Goal: Information Seeking & Learning: Learn about a topic

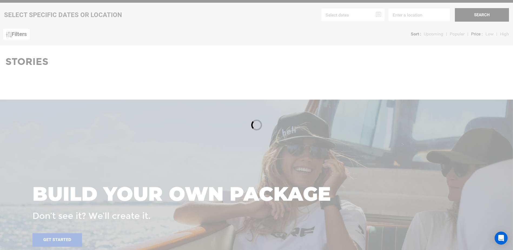
scroll to position [270, 0]
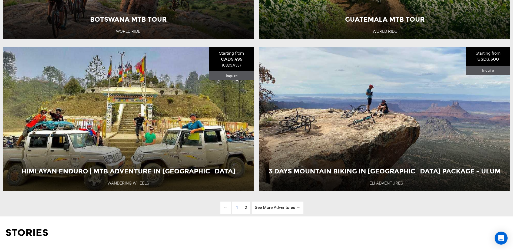
scroll to position [1784, 0]
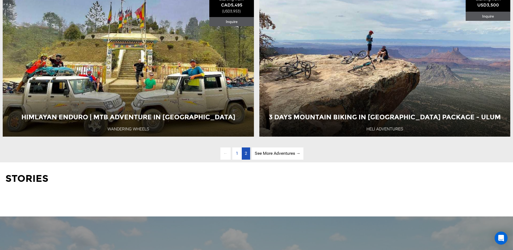
click at [245, 156] on span "2" at bounding box center [246, 153] width 2 height 5
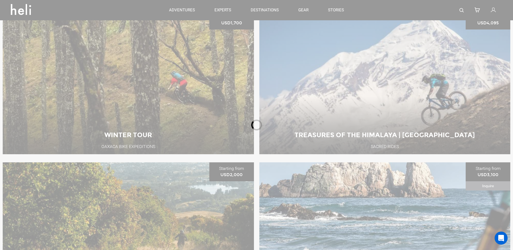
scroll to position [234, 0]
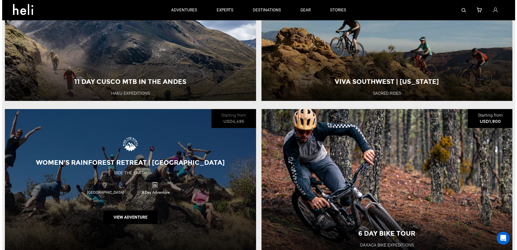
scroll to position [883, 0]
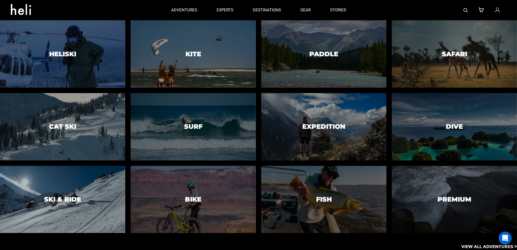
click at [78, 199] on h3 "Ski & Ride" at bounding box center [62, 199] width 37 height 7
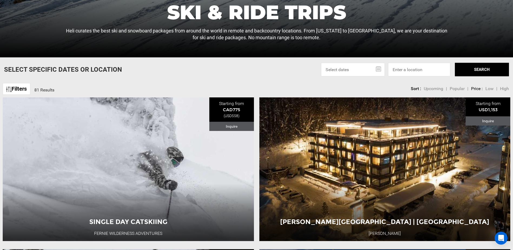
scroll to position [216, 0]
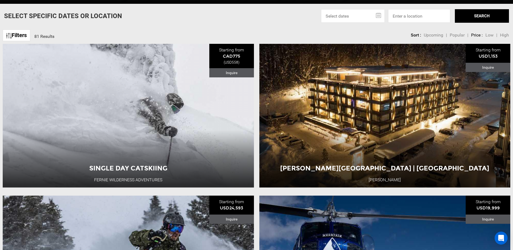
click at [379, 14] on input "text" at bounding box center [353, 16] width 64 height 14
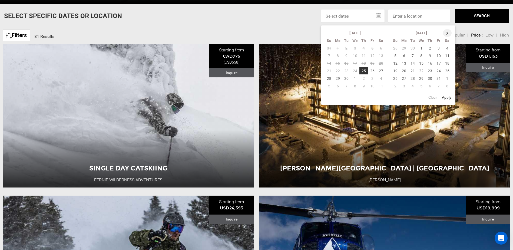
click at [448, 32] on th at bounding box center [447, 33] width 9 height 8
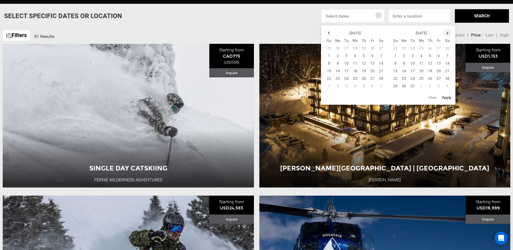
click at [448, 32] on th at bounding box center [447, 33] width 9 height 8
click at [404, 62] on td "15" at bounding box center [404, 63] width 9 height 8
click at [405, 76] on td "29" at bounding box center [404, 79] width 9 height 8
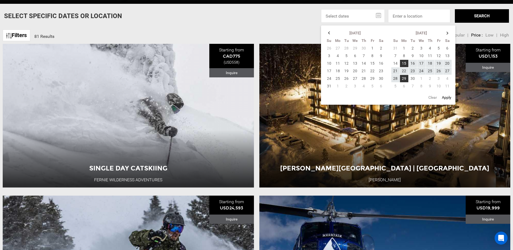
click at [447, 97] on button "Apply" at bounding box center [446, 97] width 13 height 10
type input "[DATE] - [DATE]"
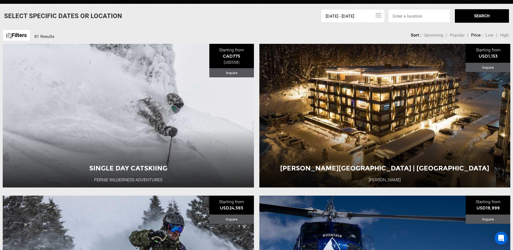
click at [480, 18] on button "SEARCH" at bounding box center [482, 16] width 54 height 14
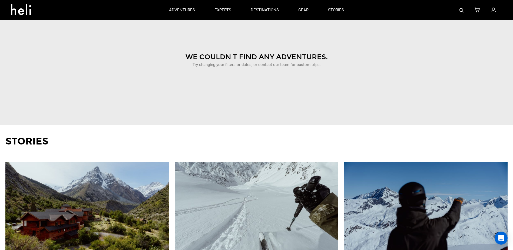
scroll to position [108, 0]
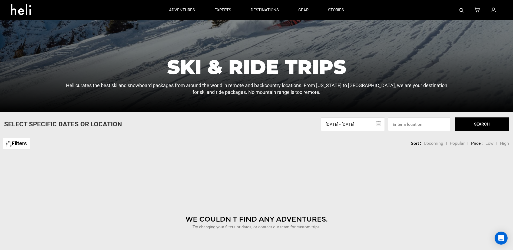
click at [381, 125] on input "[DATE] - [DATE]" at bounding box center [353, 124] width 64 height 14
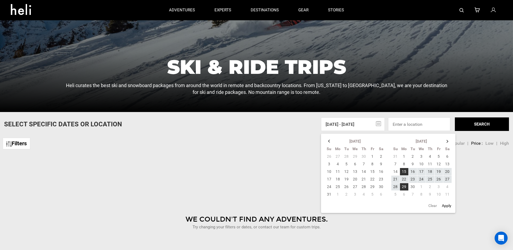
click at [436, 205] on button "Clear" at bounding box center [433, 206] width 12 height 10
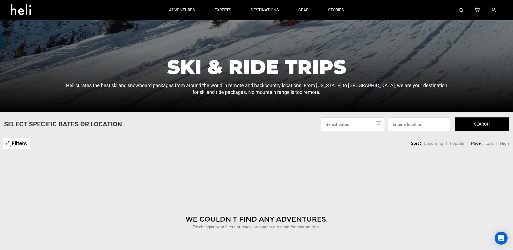
click at [477, 125] on button "SEARCH" at bounding box center [482, 124] width 54 height 14
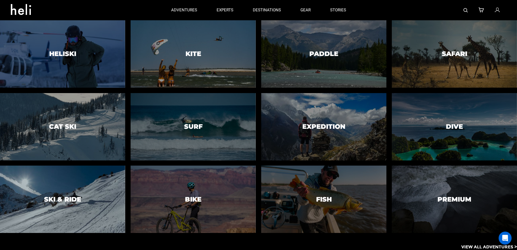
click at [80, 193] on div at bounding box center [63, 199] width 128 height 69
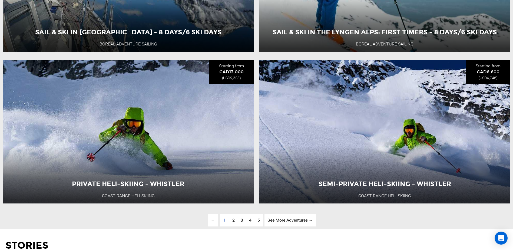
scroll to position [1730, 0]
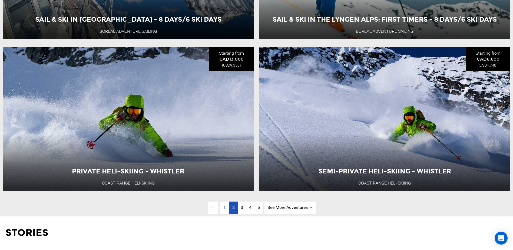
click at [235, 214] on link "page 2" at bounding box center [233, 207] width 8 height 12
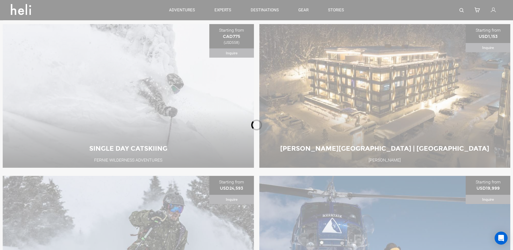
scroll to position [234, 0]
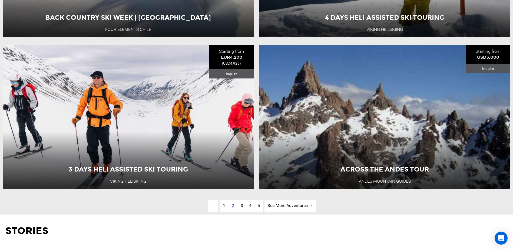
scroll to position [1910, 0]
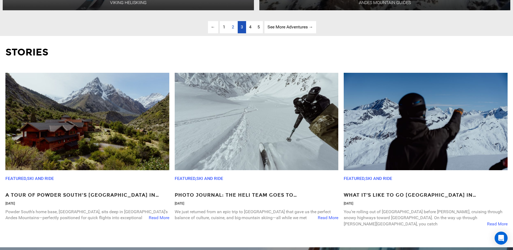
click at [242, 29] on span "3" at bounding box center [242, 26] width 2 height 5
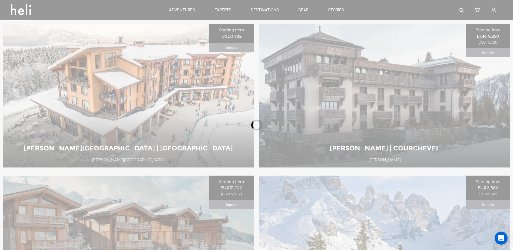
scroll to position [234, 0]
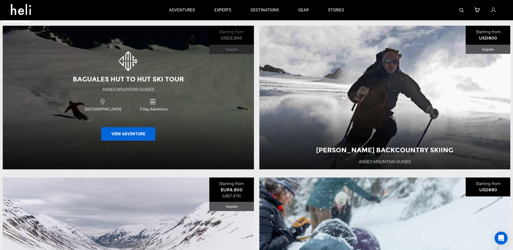
drag, startPoint x: 123, startPoint y: 134, endPoint x: 119, endPoint y: 134, distance: 4.1
click at [119, 134] on button "View Adventure" at bounding box center [128, 134] width 54 height 14
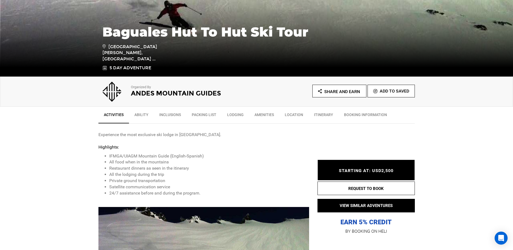
scroll to position [108, 0]
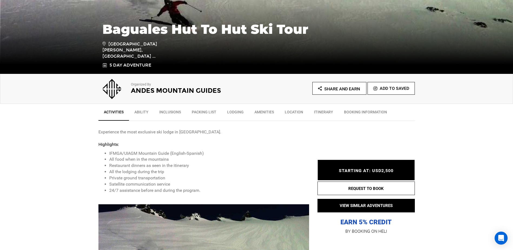
click at [173, 111] on link "Inclusions" at bounding box center [170, 114] width 32 height 14
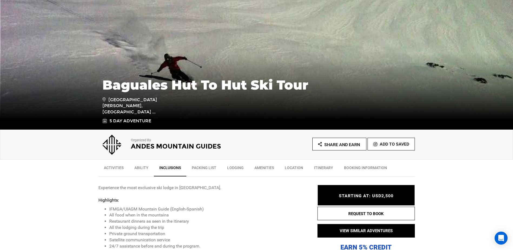
scroll to position [65, 0]
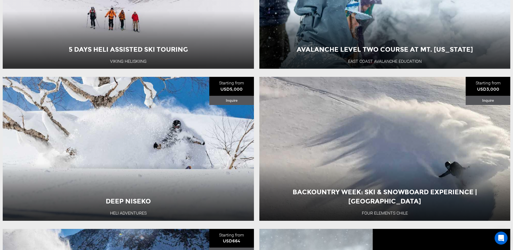
scroll to position [541, 0]
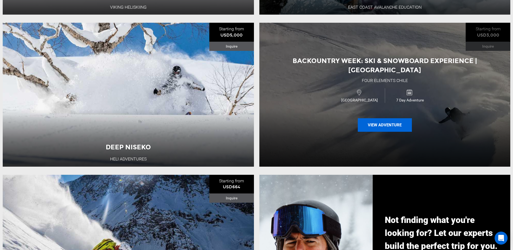
click at [365, 123] on button "View Adventure" at bounding box center [385, 125] width 54 height 14
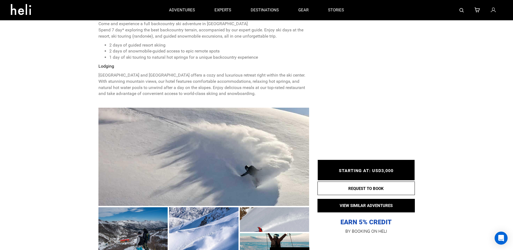
scroll to position [108, 0]
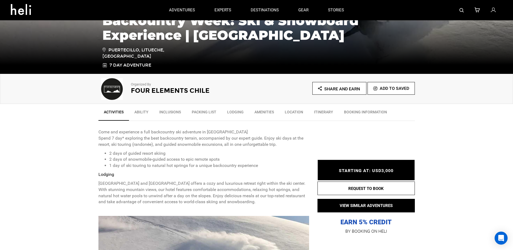
click at [258, 111] on link "Amenities" at bounding box center [264, 114] width 30 height 14
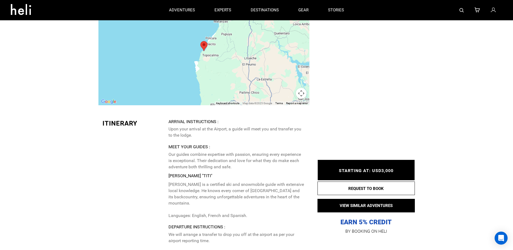
scroll to position [767, 0]
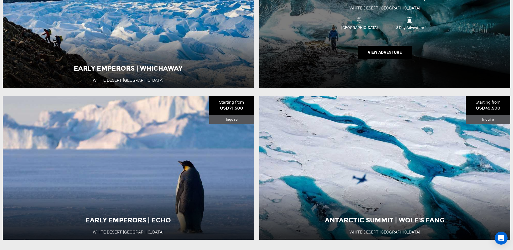
scroll to position [1735, 0]
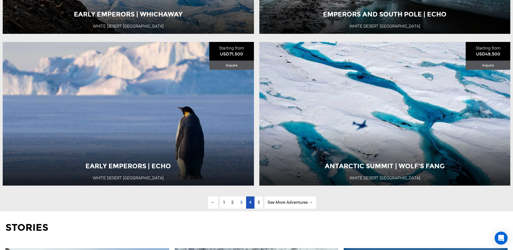
click at [253, 208] on link "page 4" at bounding box center [250, 202] width 8 height 12
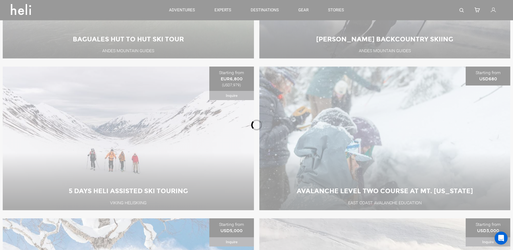
scroll to position [234, 0]
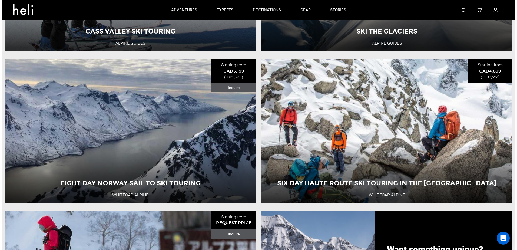
scroll to position [234, 0]
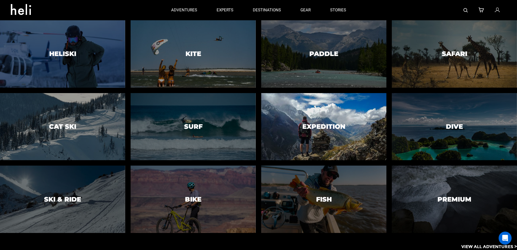
click at [337, 126] on h3 "Expedition" at bounding box center [323, 126] width 43 height 7
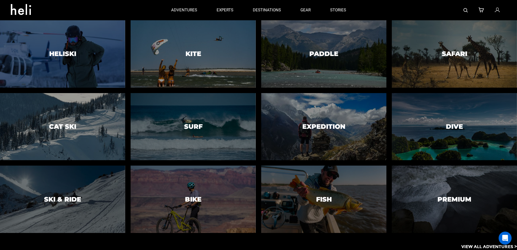
drag, startPoint x: 182, startPoint y: 9, endPoint x: 140, endPoint y: 10, distance: 42.7
click at [140, 10] on div at bounding box center [86, 10] width 151 height 19
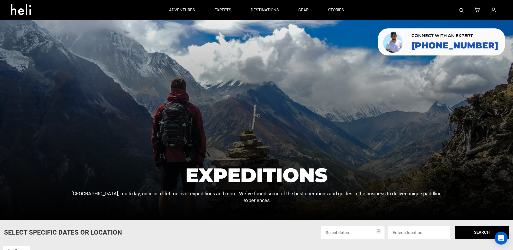
drag, startPoint x: 26, startPoint y: 8, endPoint x: 154, endPoint y: 15, distance: 128.3
click at [154, 15] on div at bounding box center [85, 10] width 148 height 19
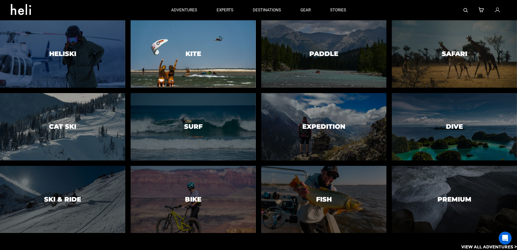
click at [218, 46] on div at bounding box center [193, 54] width 128 height 69
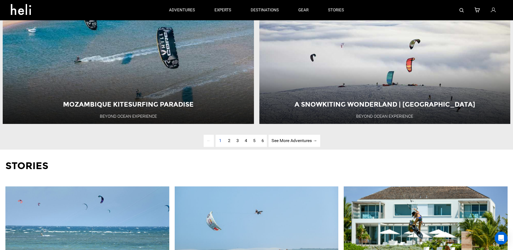
scroll to position [1784, 0]
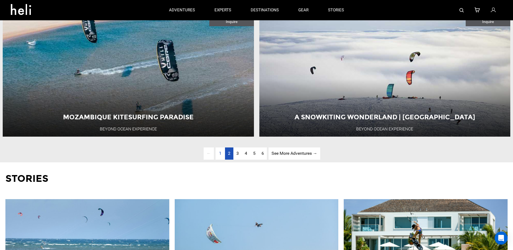
click at [228, 159] on link "page 2" at bounding box center [229, 153] width 8 height 12
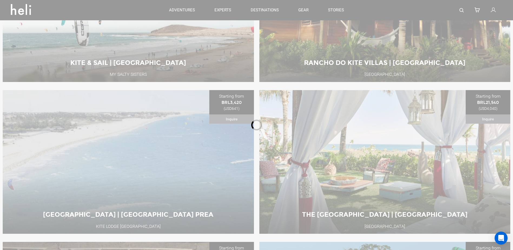
scroll to position [234, 0]
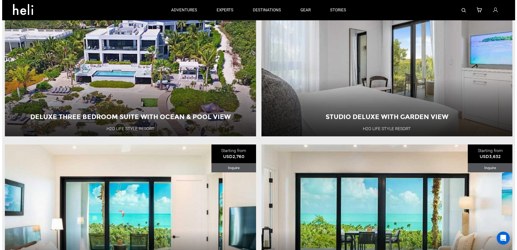
scroll to position [1478, 0]
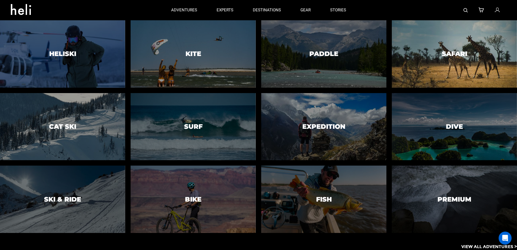
click at [434, 48] on div at bounding box center [454, 54] width 128 height 69
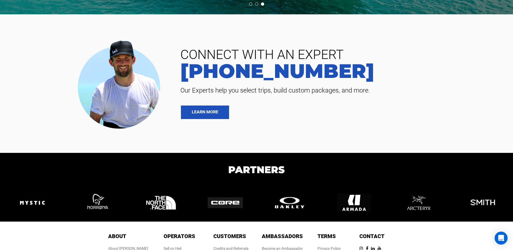
scroll to position [1031, 0]
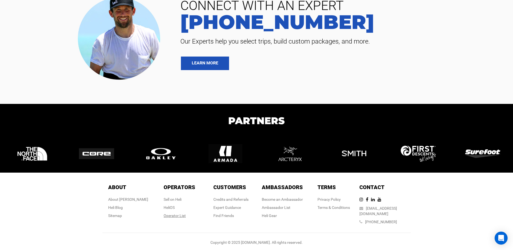
click at [184, 217] on div "Operator List" at bounding box center [180, 215] width 32 height 5
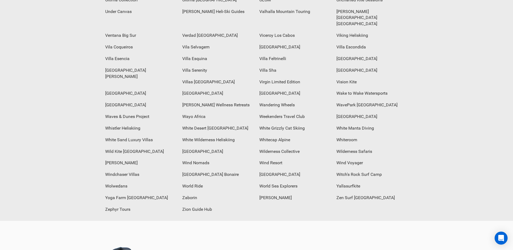
scroll to position [2163, 0]
